Goal: Information Seeking & Learning: Find specific fact

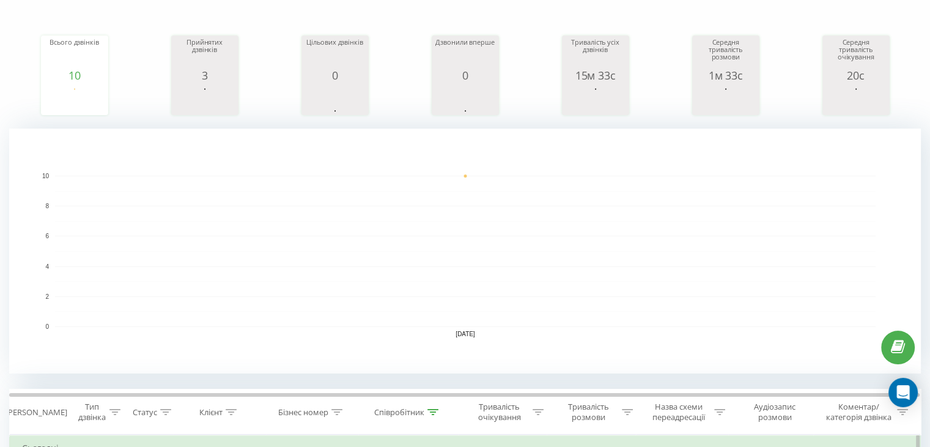
scroll to position [428, 0]
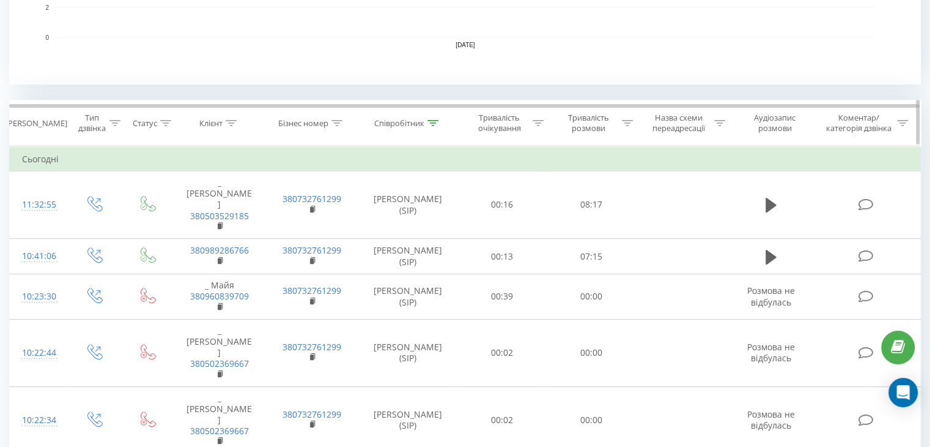
click at [433, 122] on icon at bounding box center [433, 123] width 11 height 6
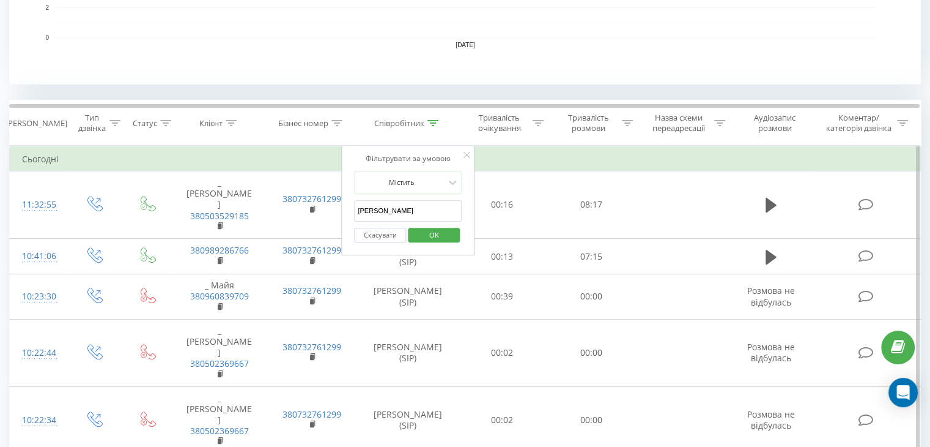
click at [372, 238] on button "Скасувати" at bounding box center [380, 235] width 52 height 15
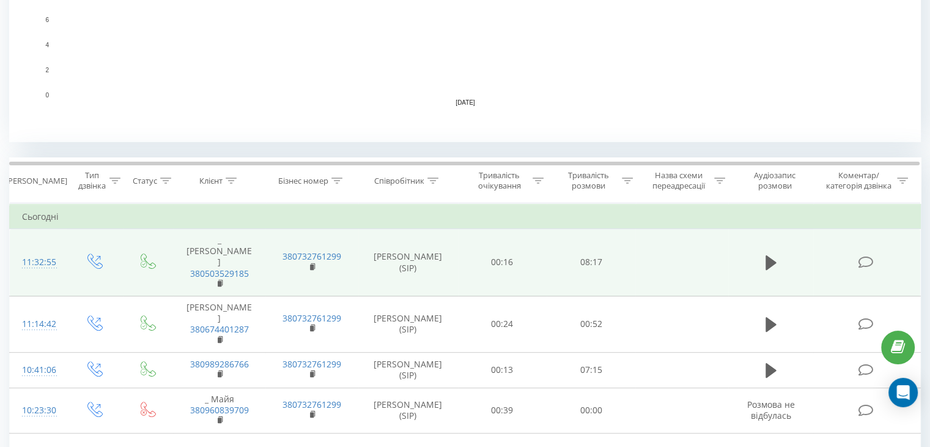
scroll to position [416, 0]
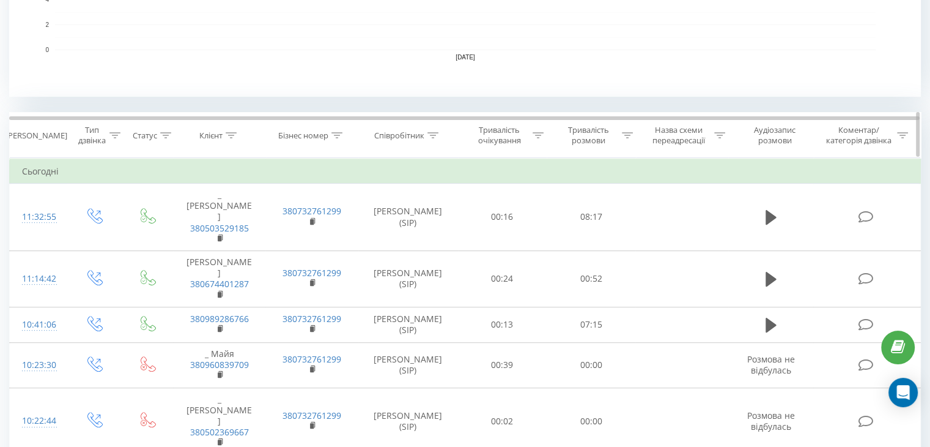
click at [434, 137] on div at bounding box center [433, 135] width 11 height 10
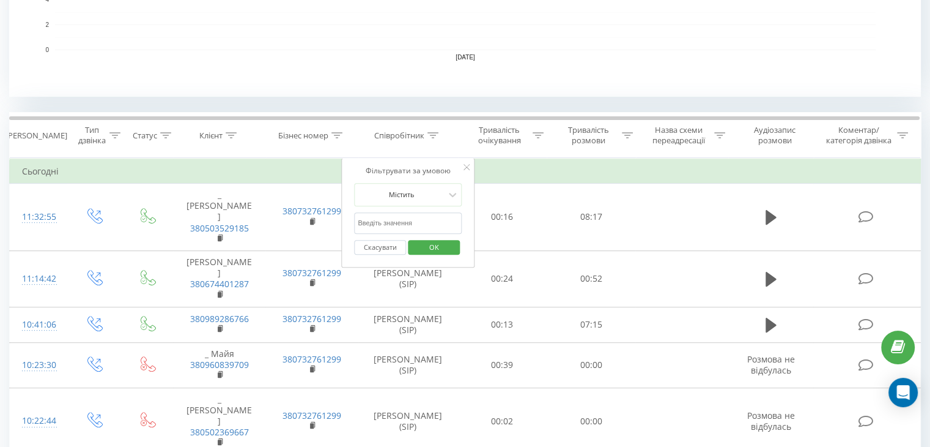
click at [411, 216] on input "[PERSON_NAME]" at bounding box center [408, 222] width 108 height 21
type input "[PERSON_NAME]"
click at [423, 240] on span "OK" at bounding box center [434, 246] width 34 height 19
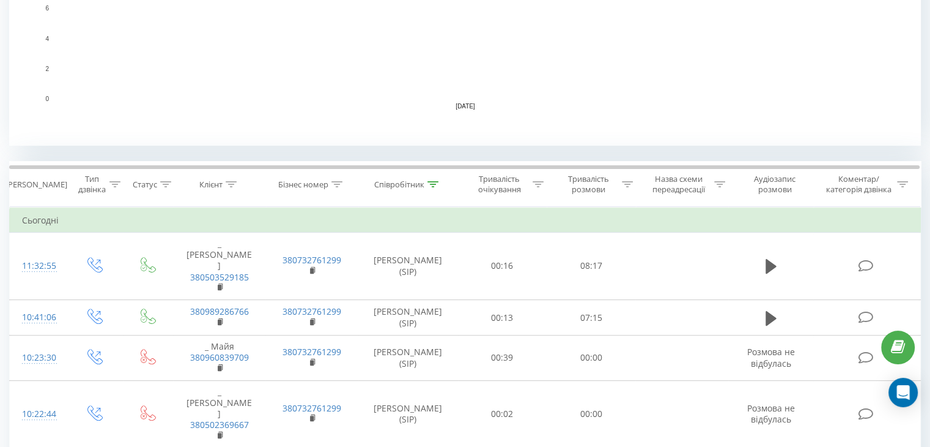
scroll to position [61, 0]
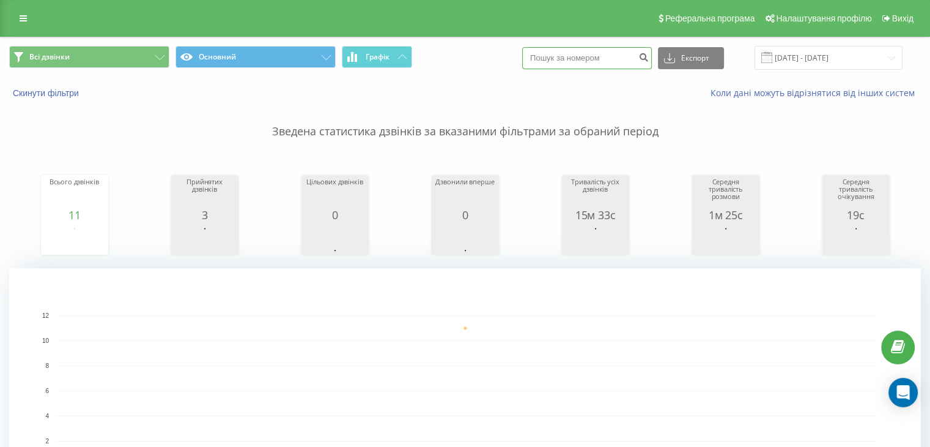
click at [551, 60] on input at bounding box center [587, 58] width 130 height 22
paste input "380984685106"
type input "380984685106"
click at [652, 57] on button "submit" at bounding box center [644, 58] width 17 height 22
click at [563, 52] on input at bounding box center [587, 58] width 130 height 22
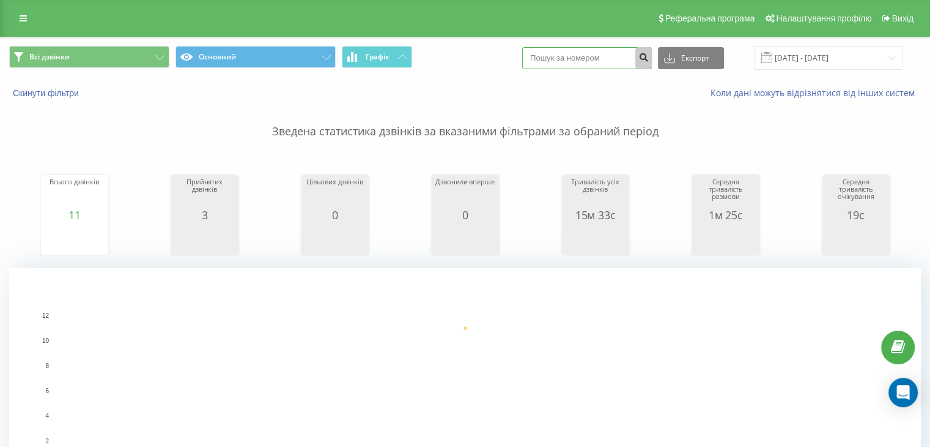
paste input "380957135180"
type input "380957135180"
click at [649, 58] on icon "submit" at bounding box center [644, 55] width 10 height 7
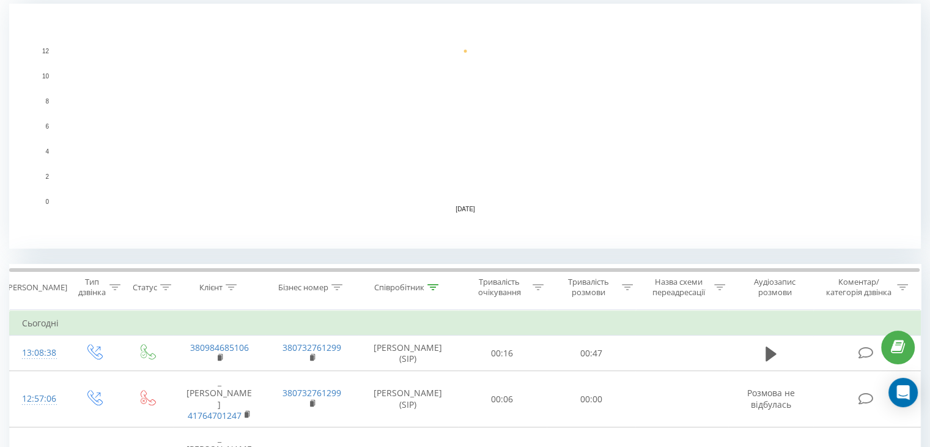
scroll to position [265, 0]
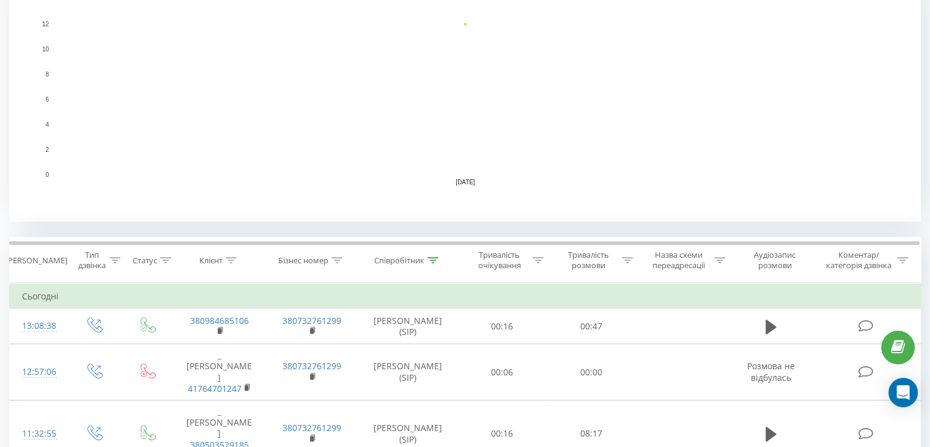
scroll to position [291, 0]
click at [430, 262] on icon at bounding box center [433, 261] width 11 height 6
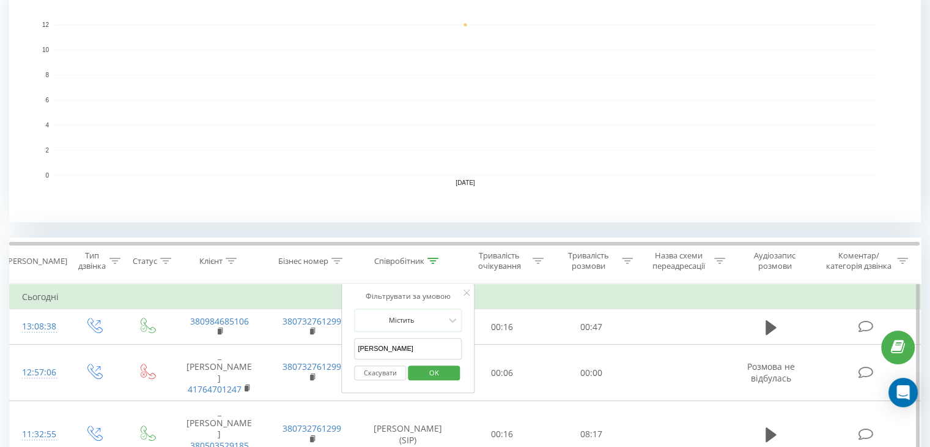
click at [379, 372] on button "Скасувати" at bounding box center [380, 372] width 52 height 15
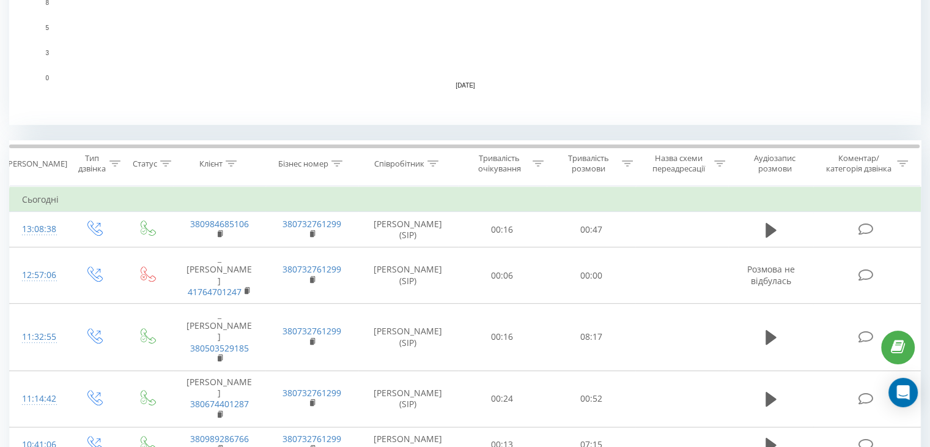
scroll to position [417, 0]
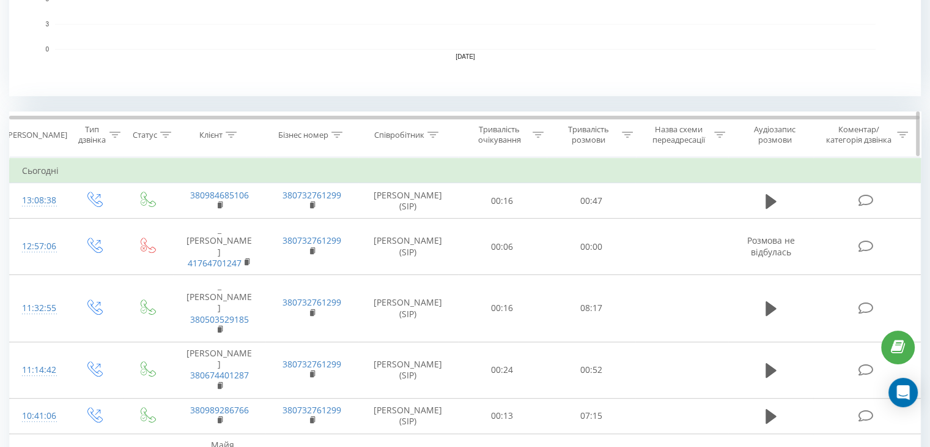
click at [435, 130] on div at bounding box center [433, 135] width 11 height 10
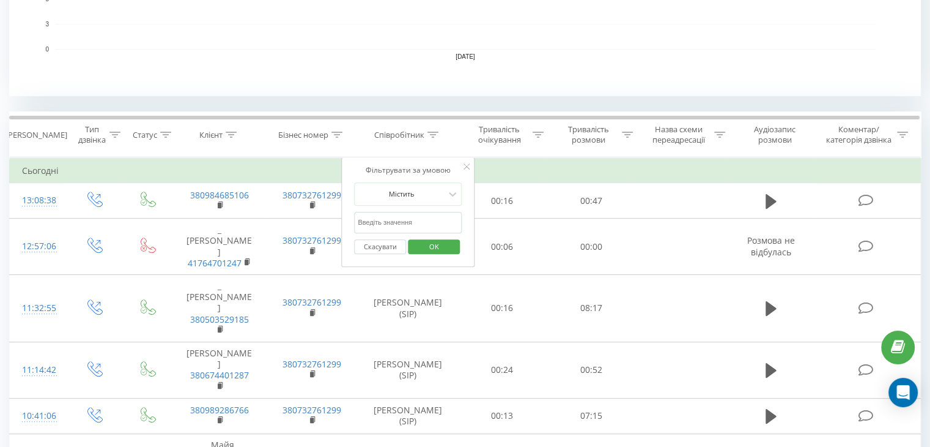
click at [382, 221] on input "[PERSON_NAME]" at bounding box center [408, 222] width 108 height 21
type input "[PERSON_NAME]"
click at [442, 240] on span "OK" at bounding box center [434, 246] width 34 height 19
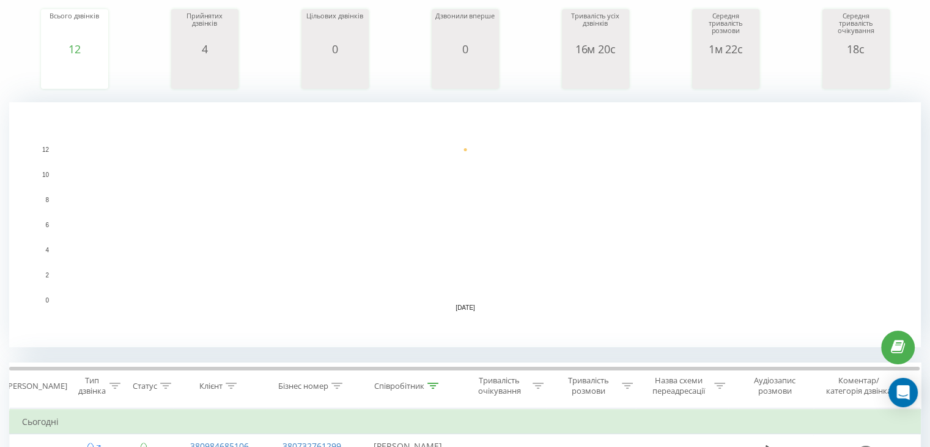
scroll to position [109, 0]
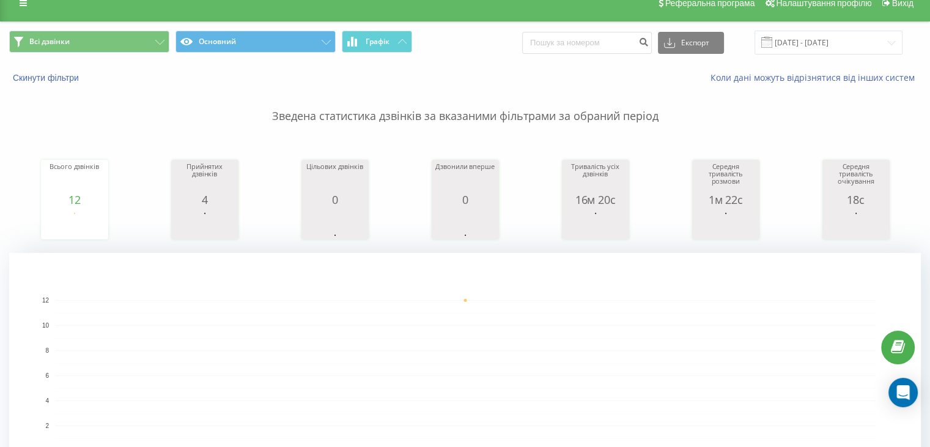
scroll to position [9, 0]
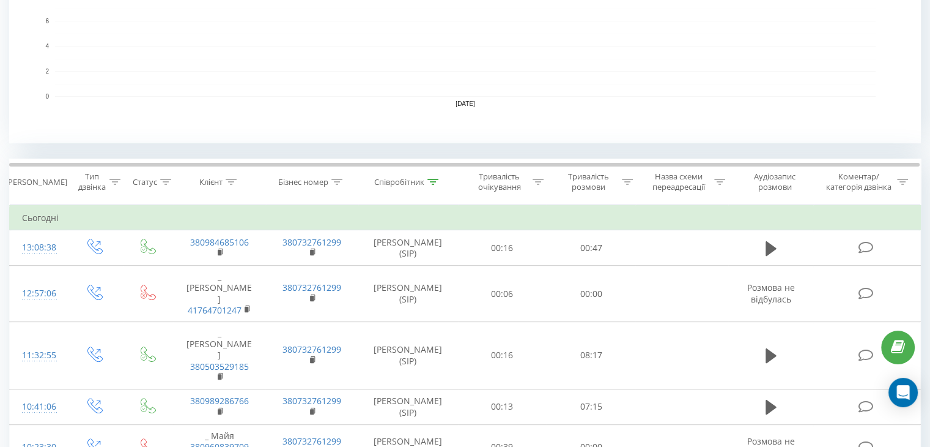
scroll to position [281, 0]
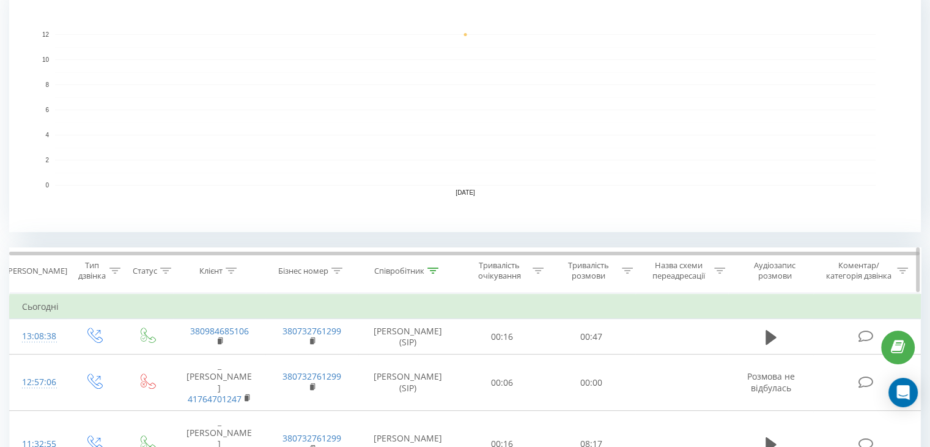
click at [431, 267] on icon at bounding box center [433, 270] width 11 height 6
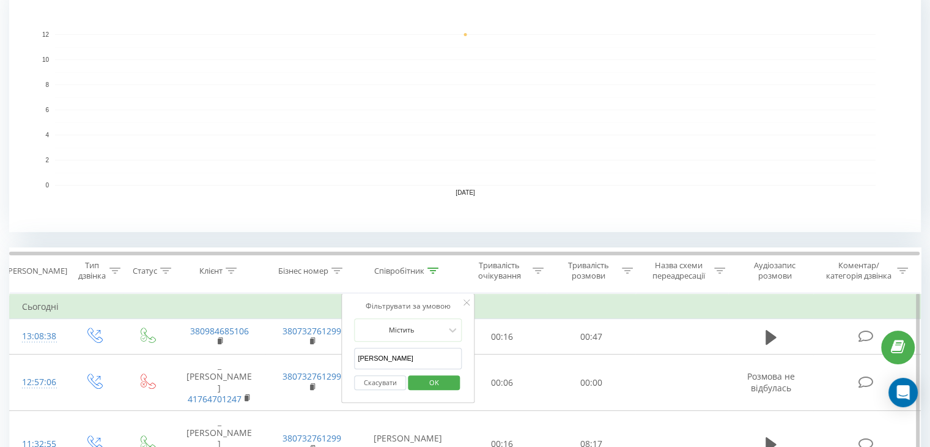
click at [388, 379] on button "Скасувати" at bounding box center [380, 382] width 52 height 15
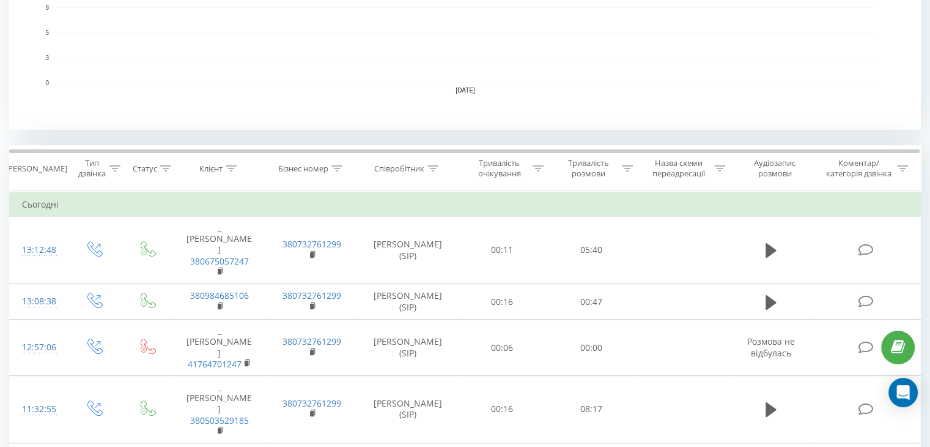
scroll to position [386, 0]
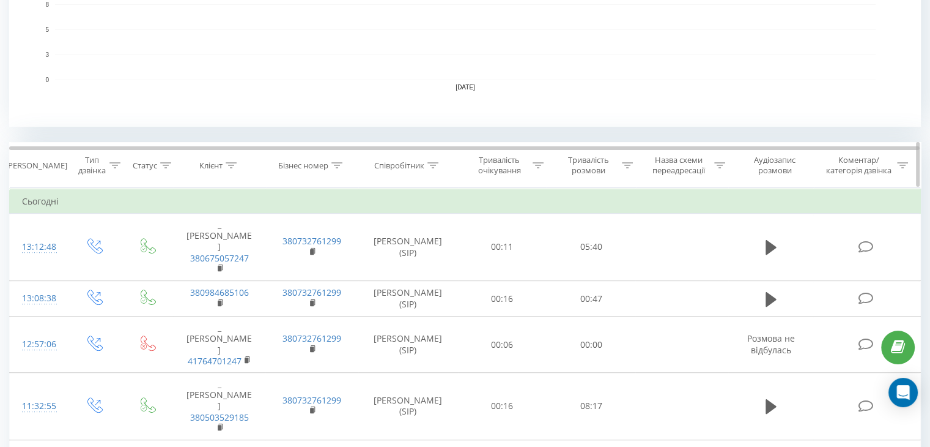
click at [431, 163] on icon at bounding box center [433, 165] width 11 height 6
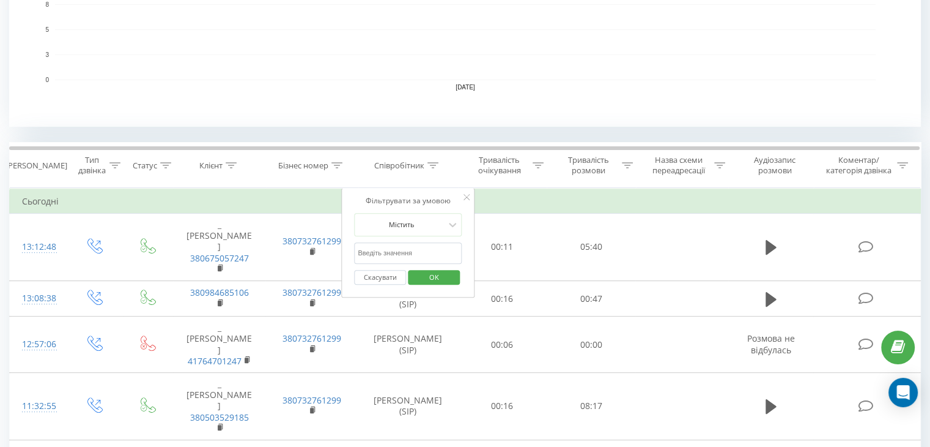
click at [408, 250] on input "[PERSON_NAME]" at bounding box center [408, 252] width 108 height 21
type input "[PERSON_NAME]"
click at [437, 277] on span "OK" at bounding box center [434, 276] width 34 height 19
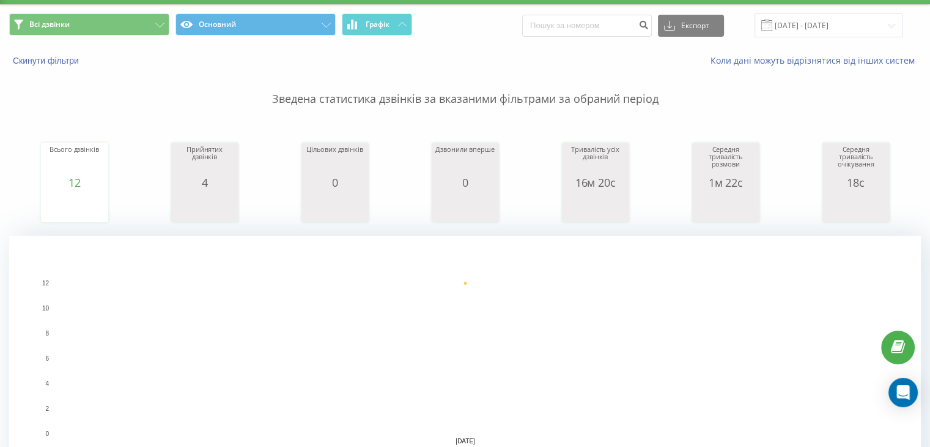
scroll to position [31, 0]
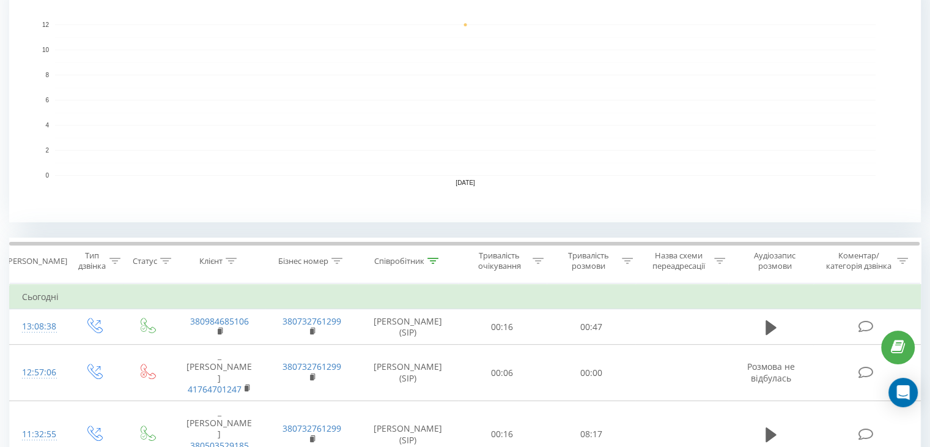
scroll to position [281, 0]
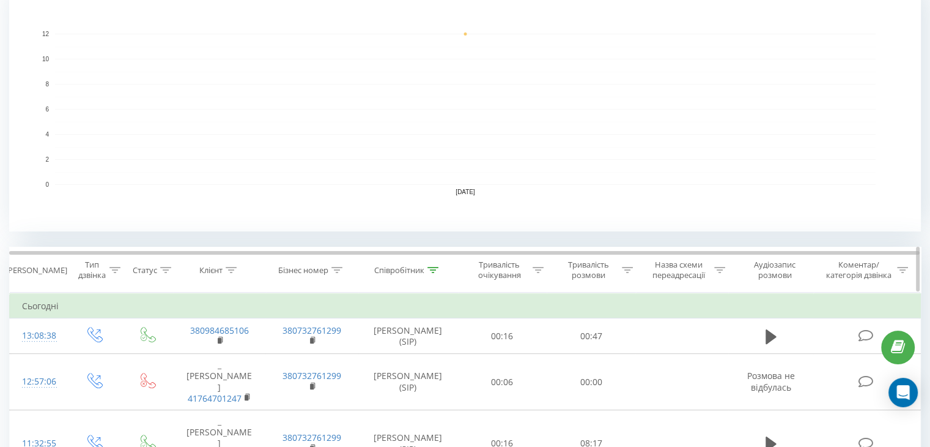
click at [429, 270] on icon at bounding box center [433, 270] width 11 height 6
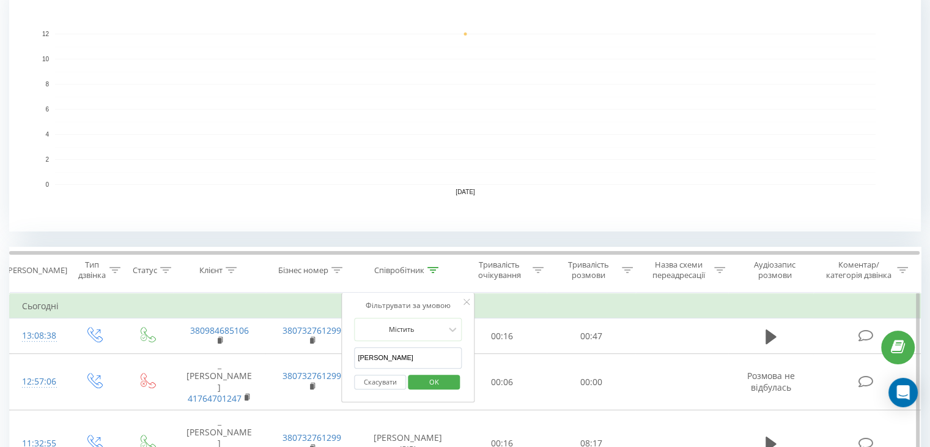
click at [382, 377] on button "Скасувати" at bounding box center [380, 381] width 52 height 15
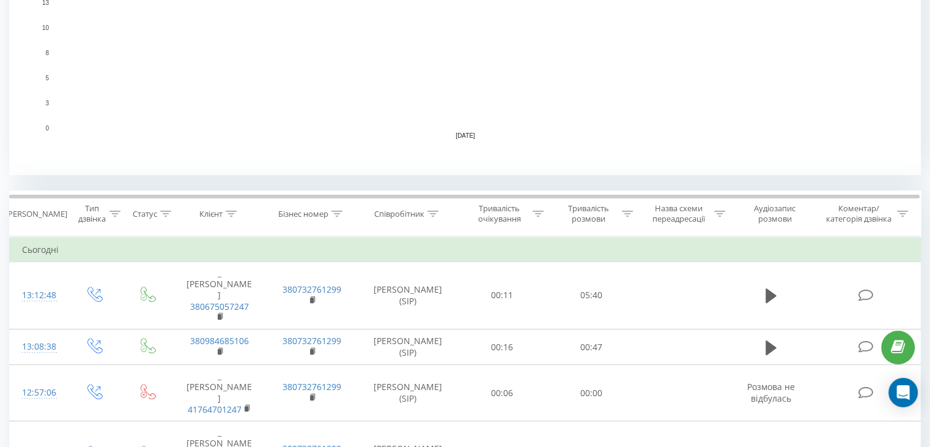
scroll to position [340, 0]
click at [435, 213] on div at bounding box center [433, 212] width 11 height 10
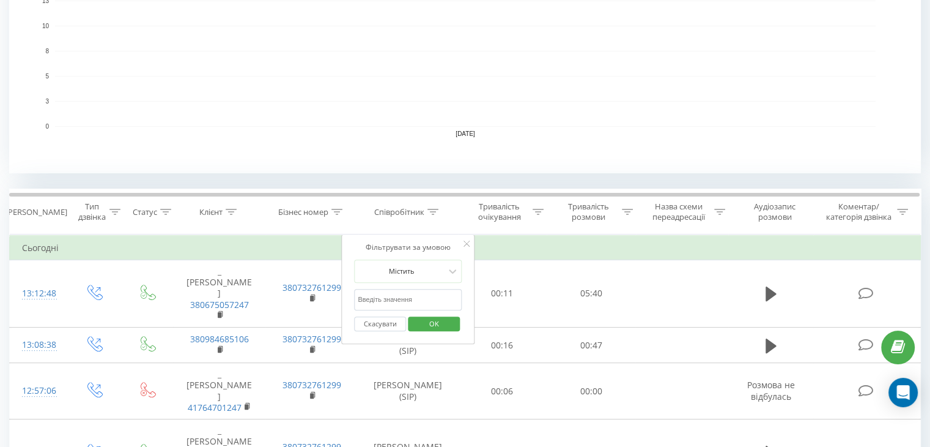
click at [395, 297] on input "[PERSON_NAME]" at bounding box center [408, 299] width 108 height 21
type input "[PERSON_NAME]"
click at [433, 319] on span "OK" at bounding box center [434, 323] width 34 height 19
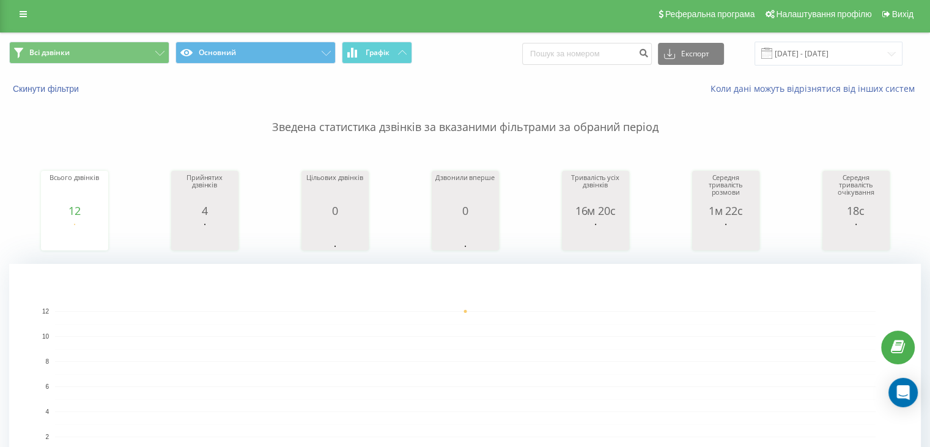
scroll to position [2, 0]
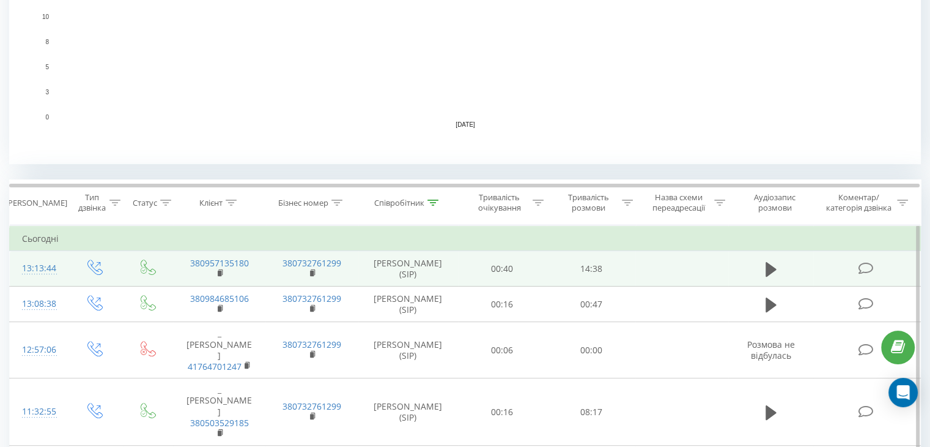
scroll to position [367, 0]
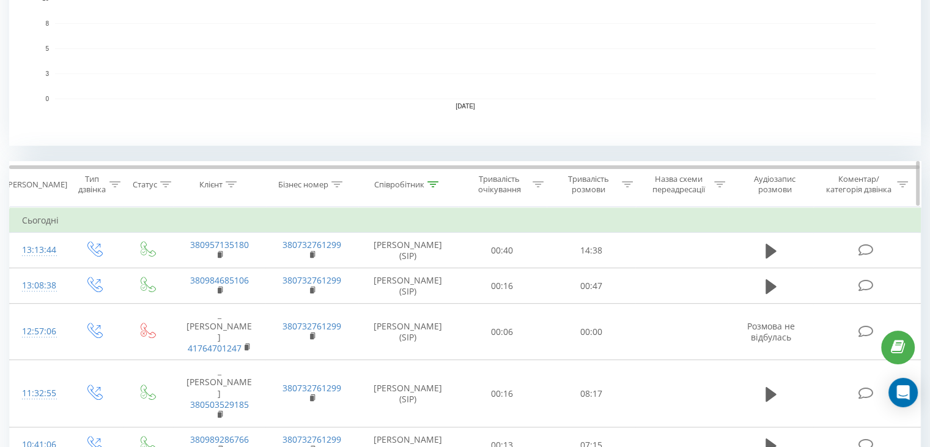
click at [428, 185] on icon at bounding box center [433, 184] width 11 height 6
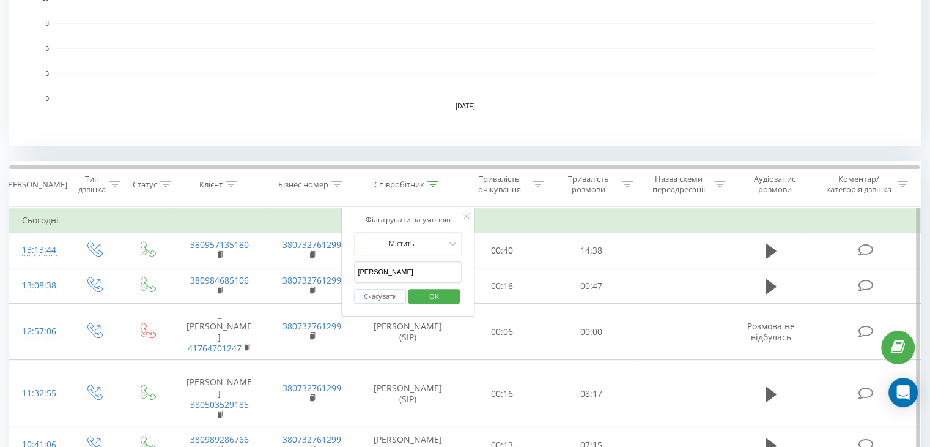
click at [384, 295] on button "Скасувати" at bounding box center [380, 296] width 52 height 15
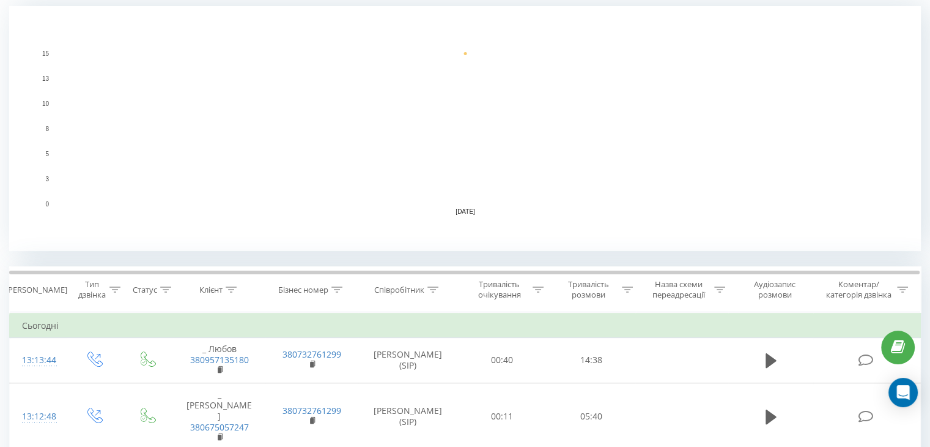
scroll to position [428, 0]
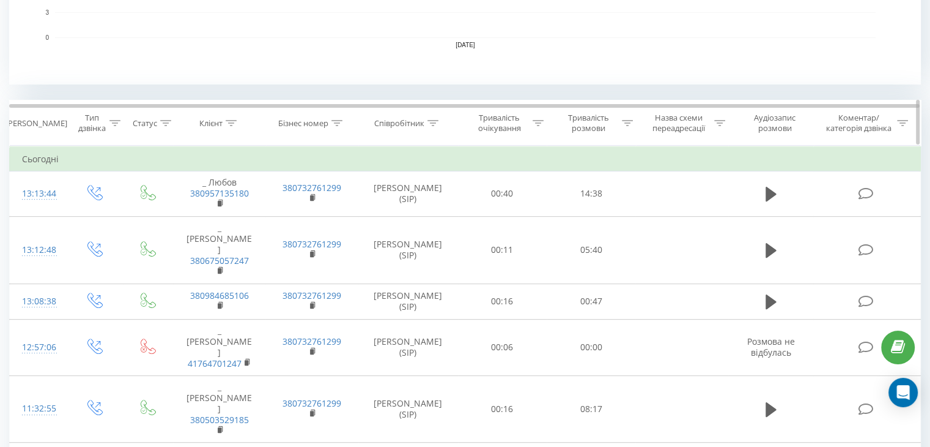
click at [435, 120] on icon at bounding box center [433, 123] width 11 height 6
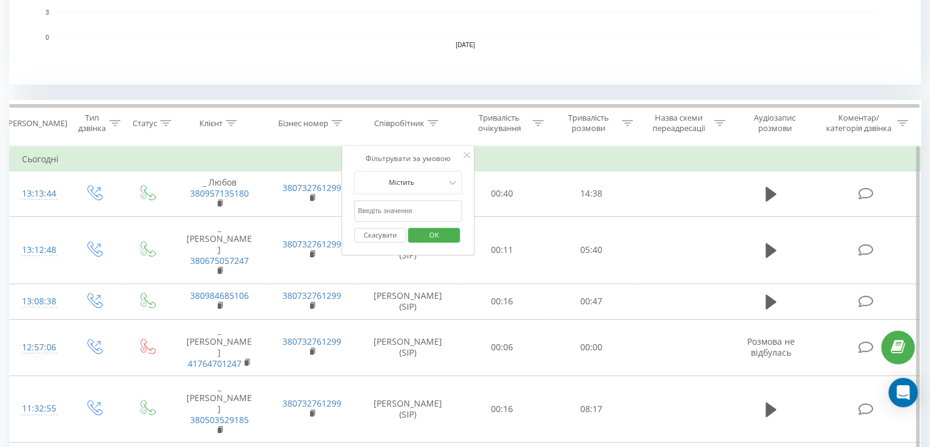
click at [396, 217] on input "[PERSON_NAME]" at bounding box center [408, 210] width 108 height 21
type input "[PERSON_NAME]"
click at [431, 231] on span "OK" at bounding box center [434, 234] width 34 height 19
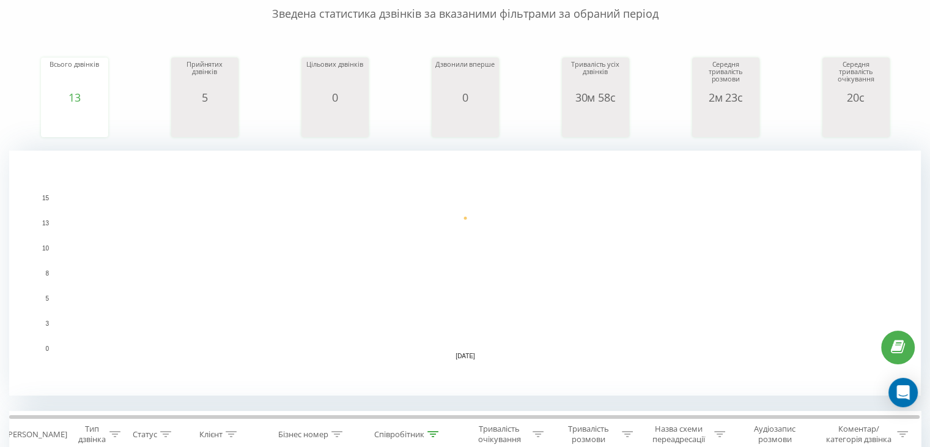
scroll to position [61, 0]
